Goal: Check status: Check status

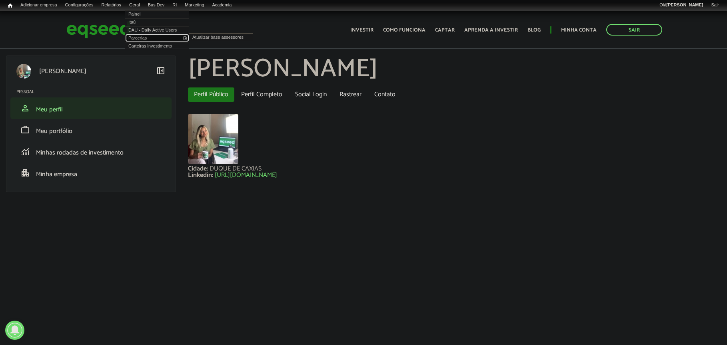
click at [145, 37] on link "Parcerias" at bounding box center [157, 38] width 64 height 8
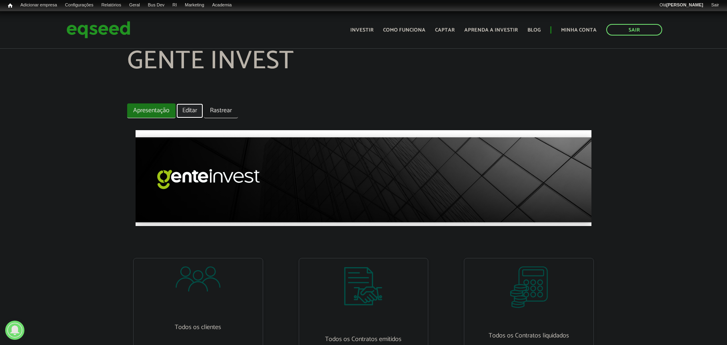
click at [198, 116] on link "Editar" at bounding box center [189, 111] width 27 height 15
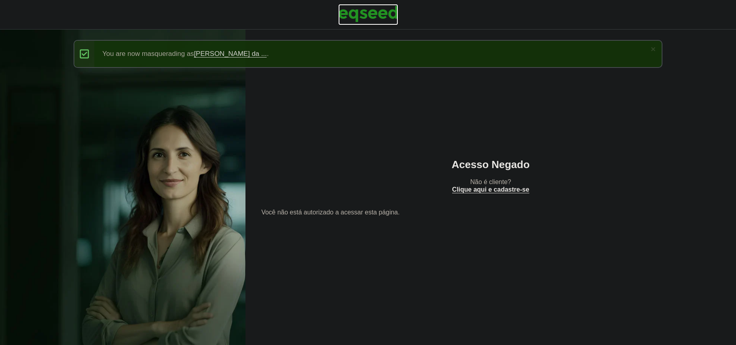
click at [366, 12] on img at bounding box center [368, 14] width 60 height 20
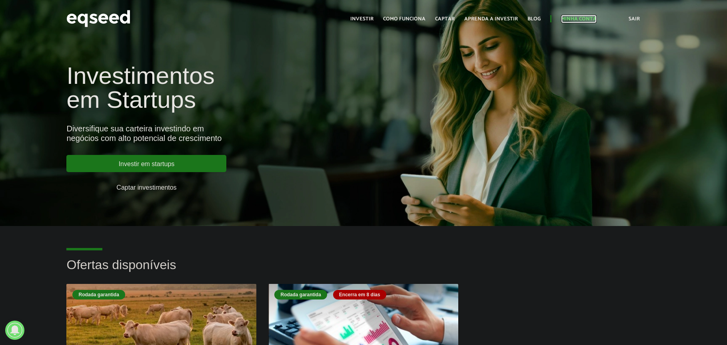
click at [580, 22] on link "Minha conta" at bounding box center [579, 18] width 36 height 5
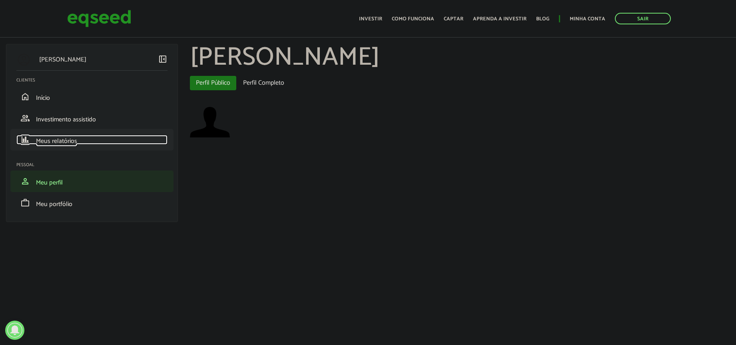
click at [72, 137] on span "Meus relatórios" at bounding box center [56, 141] width 41 height 11
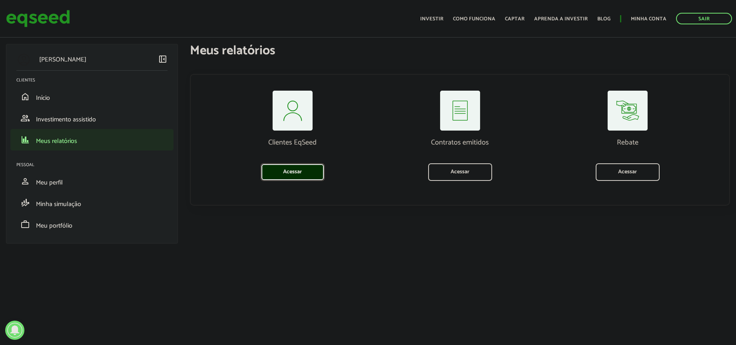
click at [313, 169] on link "Acessar" at bounding box center [293, 172] width 64 height 18
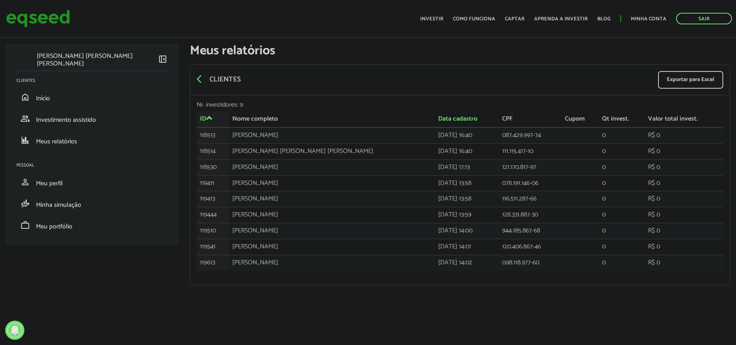
click at [193, 76] on div "arrow_back_ios Clientes Exportar para Excel" at bounding box center [459, 80] width 539 height 31
click at [203, 84] on span "arrow_back_ios" at bounding box center [202, 79] width 10 height 10
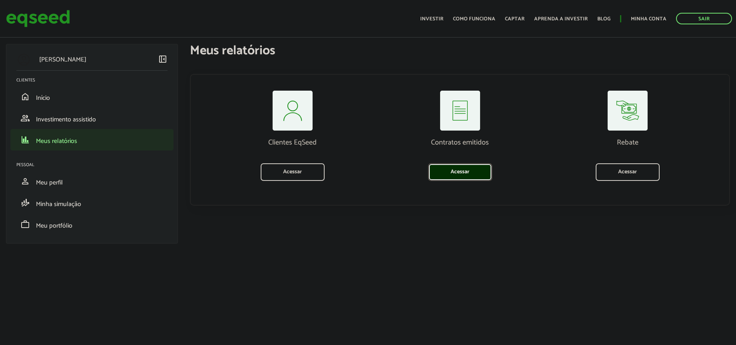
click at [444, 176] on link "Acessar" at bounding box center [460, 172] width 64 height 18
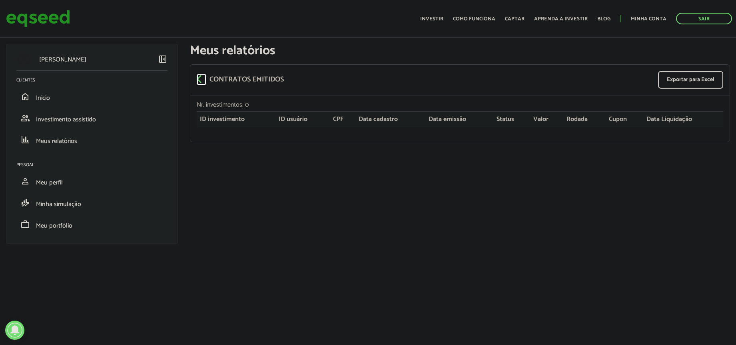
click at [199, 80] on span "arrow_back_ios" at bounding box center [202, 79] width 10 height 10
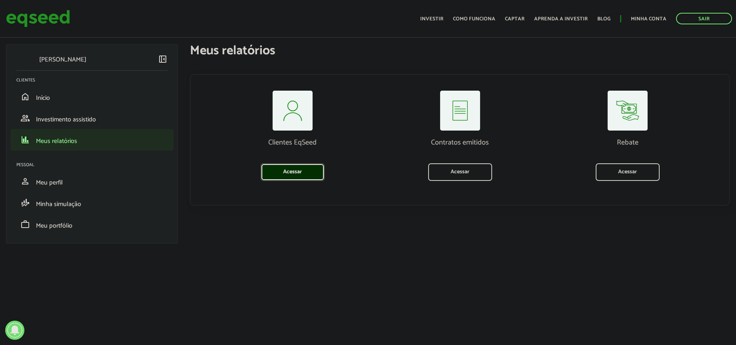
click at [287, 168] on link "Acessar" at bounding box center [293, 172] width 64 height 18
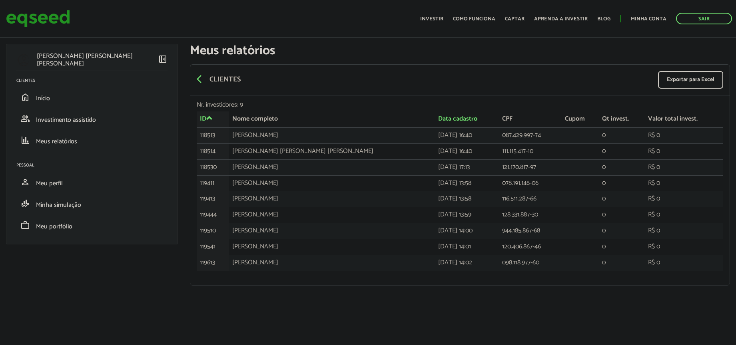
click at [254, 135] on td "Wilson Ribeiro da Silva" at bounding box center [332, 136] width 206 height 16
drag, startPoint x: 223, startPoint y: 136, endPoint x: 196, endPoint y: 136, distance: 26.4
click at [197, 136] on td "118513" at bounding box center [213, 136] width 32 height 16
copy td "118513"
click at [695, 19] on link "Sair" at bounding box center [704, 19] width 56 height 12
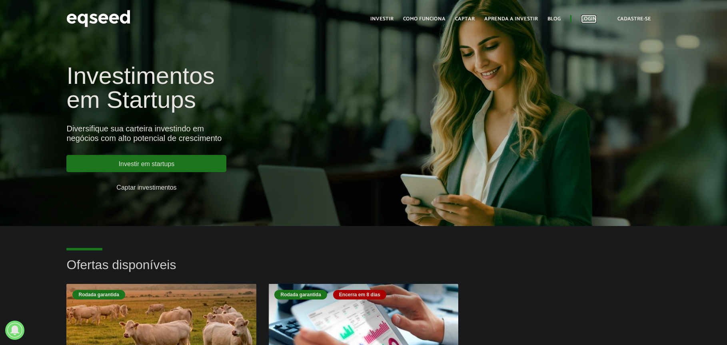
click at [588, 22] on link "Login" at bounding box center [589, 18] width 16 height 5
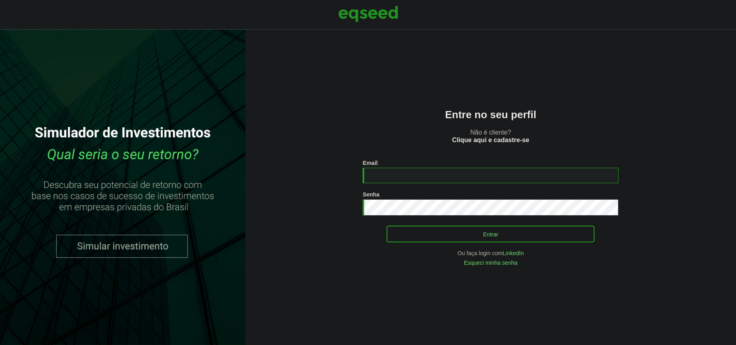
type input "**********"
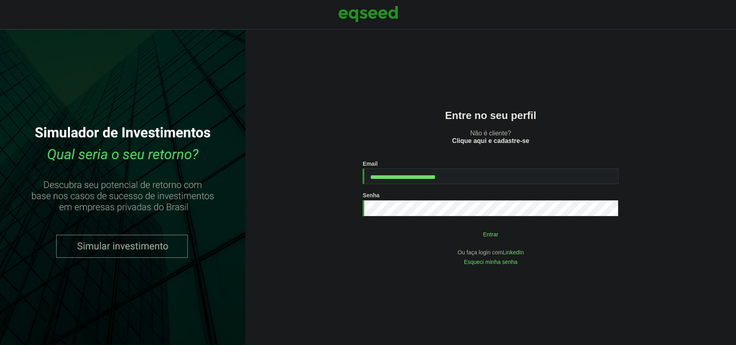
click at [457, 242] on button "Entrar" at bounding box center [491, 234] width 208 height 15
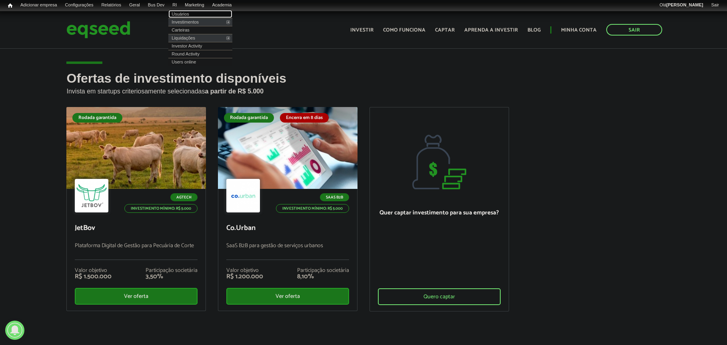
click at [191, 14] on link "Usuários" at bounding box center [200, 14] width 64 height 8
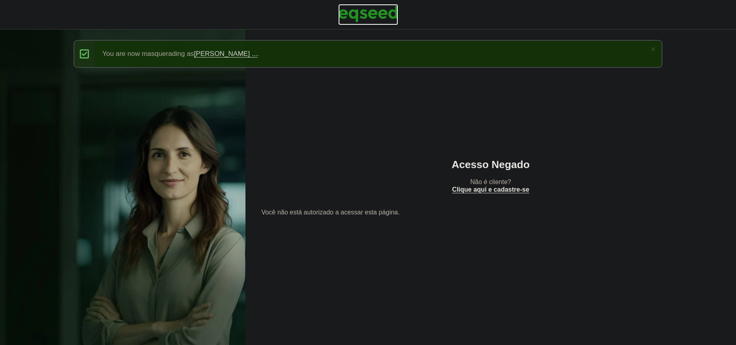
click at [356, 10] on img at bounding box center [368, 14] width 60 height 20
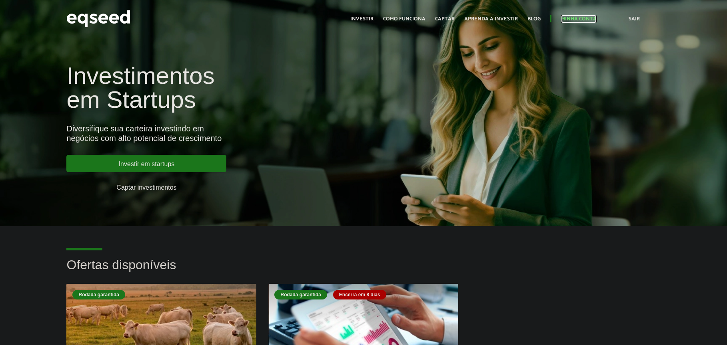
click at [580, 18] on link "Minha conta" at bounding box center [579, 18] width 36 height 5
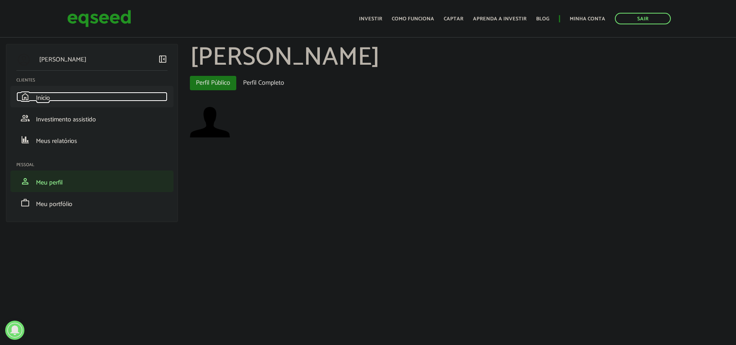
click at [87, 99] on link "home Início" at bounding box center [91, 97] width 151 height 10
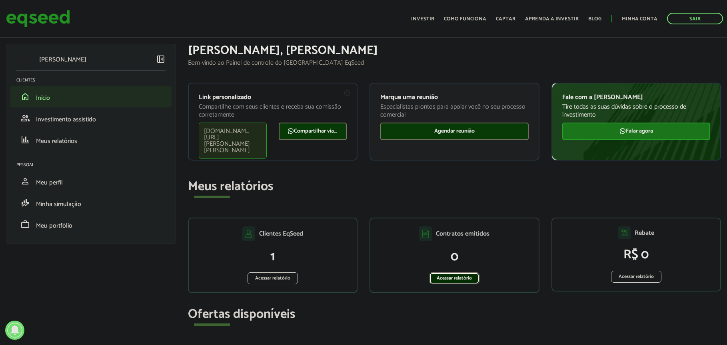
click at [450, 284] on link "Acessar relatório" at bounding box center [454, 279] width 50 height 12
